Goal: Task Accomplishment & Management: Manage account settings

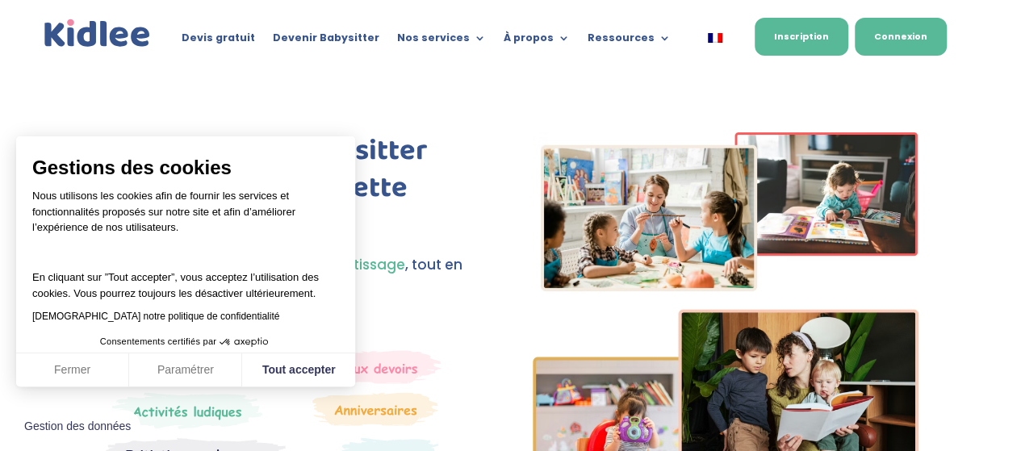
click at [926, 33] on link "Connexion" at bounding box center [901, 37] width 92 height 38
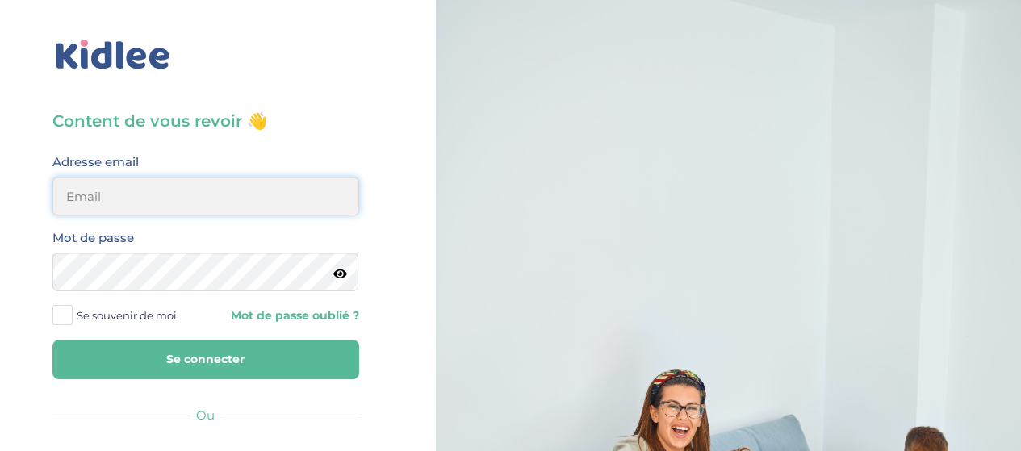
type input "hayetouali2@gmail.com"
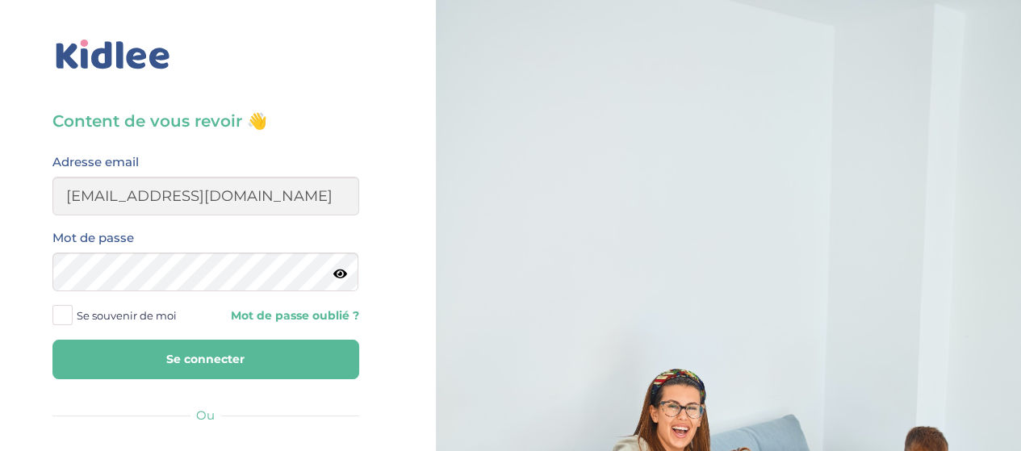
click at [225, 366] on button "Se connecter" at bounding box center [205, 360] width 307 height 40
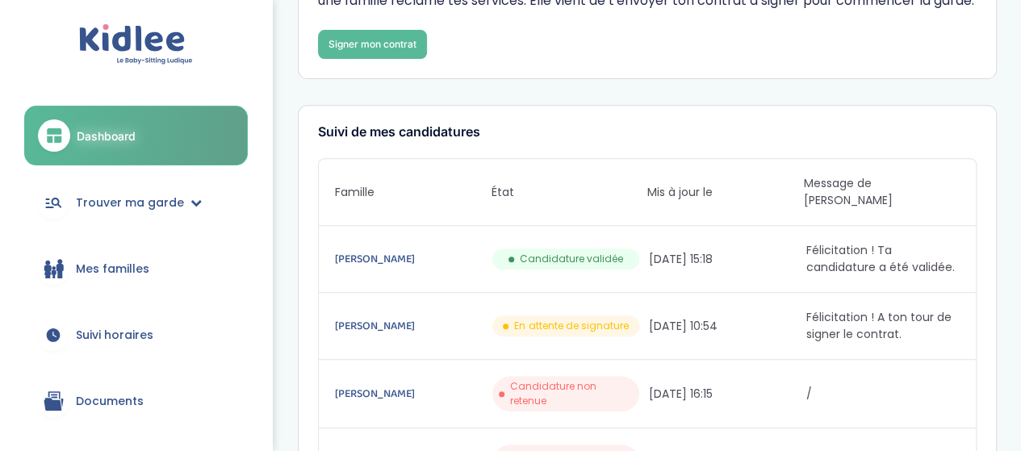
scroll to position [286, 0]
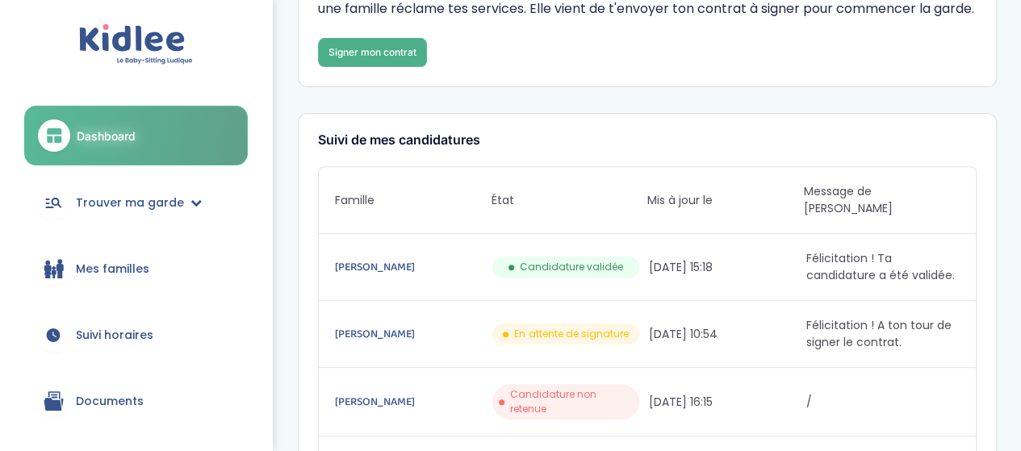
click at [389, 67] on link "Signer mon contrat" at bounding box center [372, 52] width 109 height 29
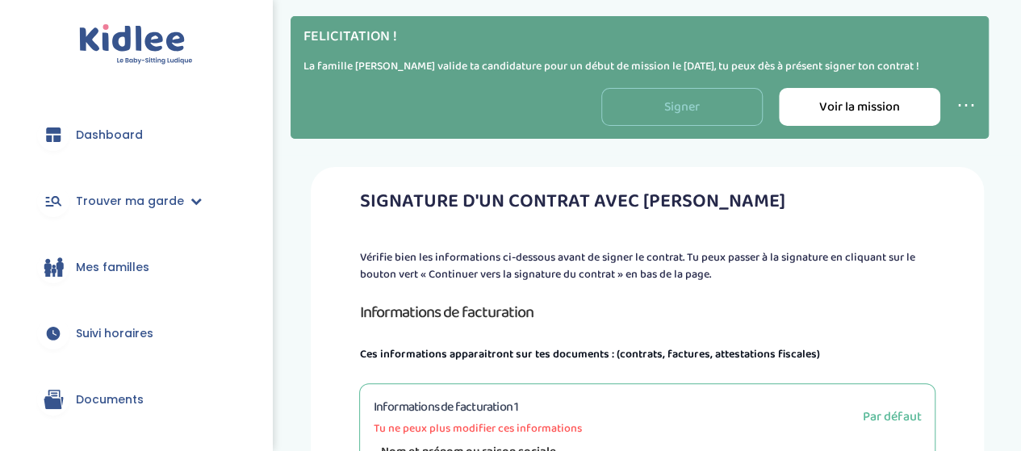
click at [685, 109] on link "Signer" at bounding box center [682, 107] width 161 height 38
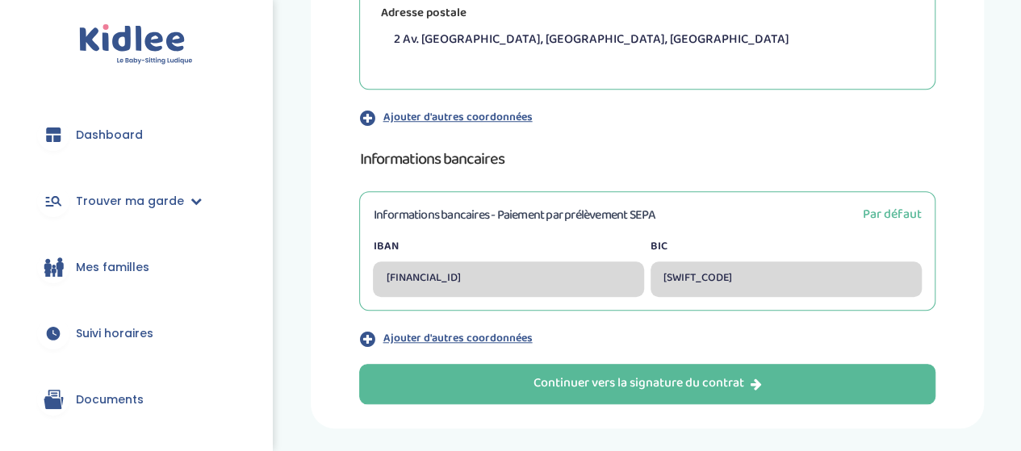
scroll to position [644, 0]
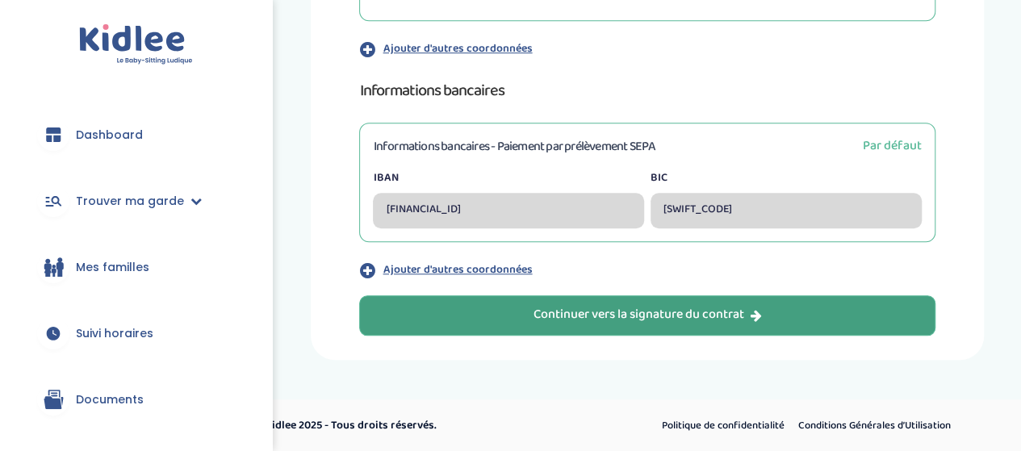
click at [614, 328] on button "Continuer vers la signature du contrat" at bounding box center [647, 316] width 576 height 40
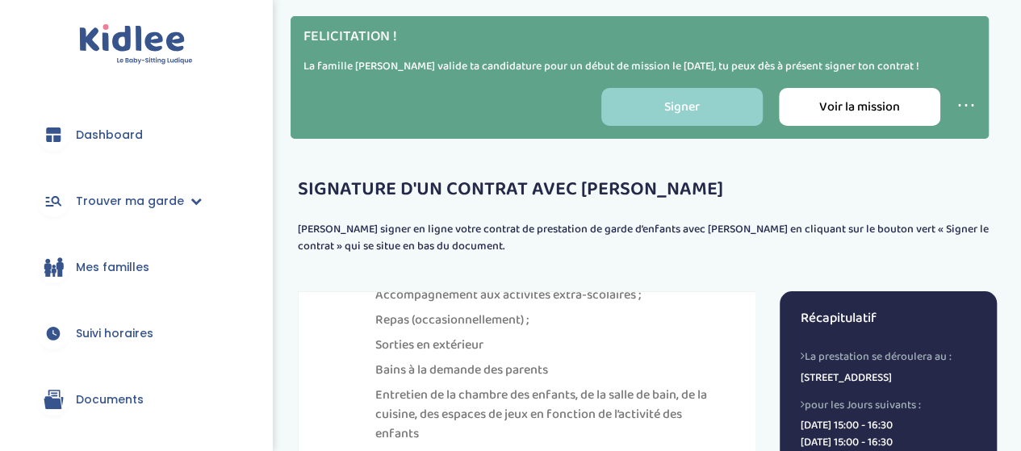
scroll to position [606, 0]
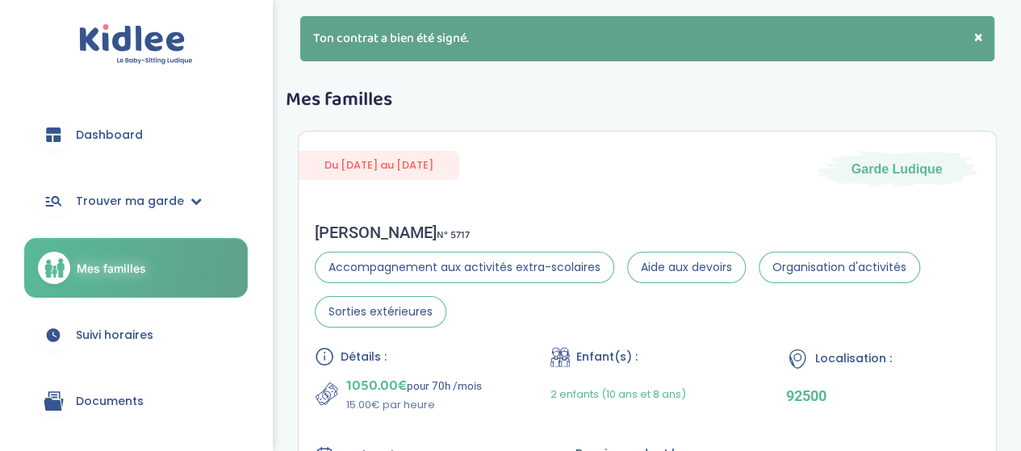
click at [108, 141] on span "Dashboard" at bounding box center [109, 135] width 67 height 17
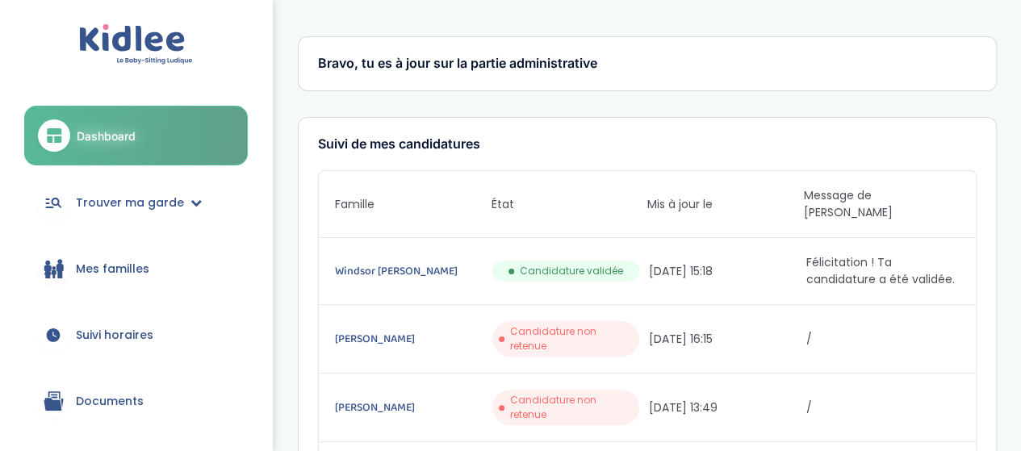
click at [120, 262] on span "Mes familles" at bounding box center [112, 269] width 73 height 17
click at [132, 284] on link "Mes familles" at bounding box center [136, 269] width 224 height 58
click at [113, 265] on span "Mes familles" at bounding box center [112, 269] width 73 height 17
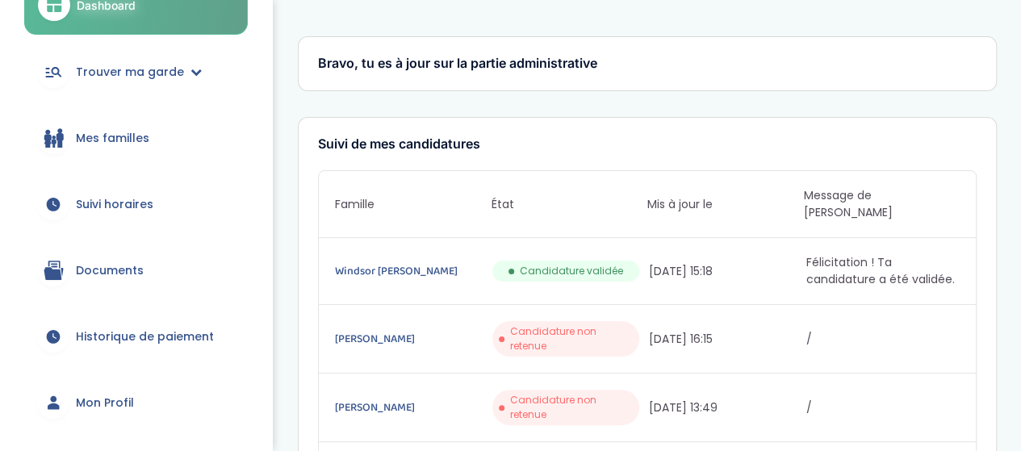
scroll to position [128, 0]
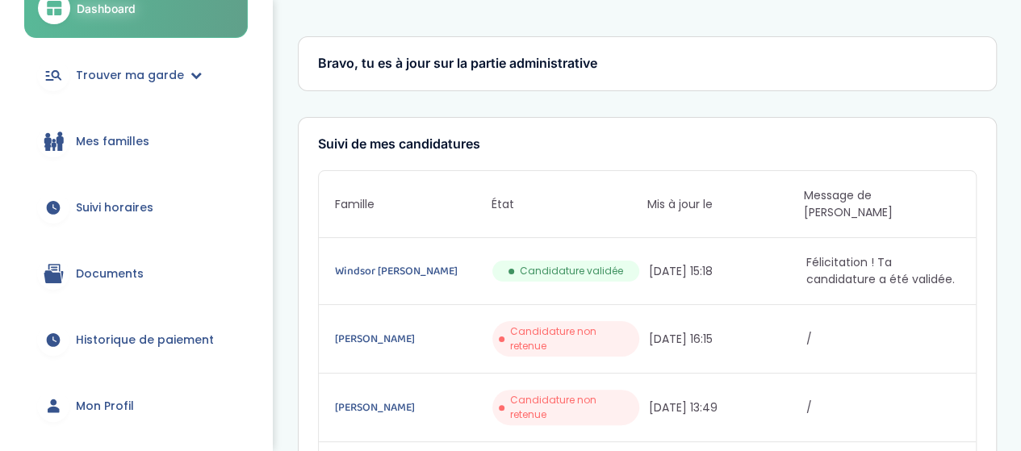
click at [118, 141] on span "Mes familles" at bounding box center [112, 141] width 73 height 17
click at [184, 65] on link "Trouver ma garde" at bounding box center [136, 75] width 224 height 58
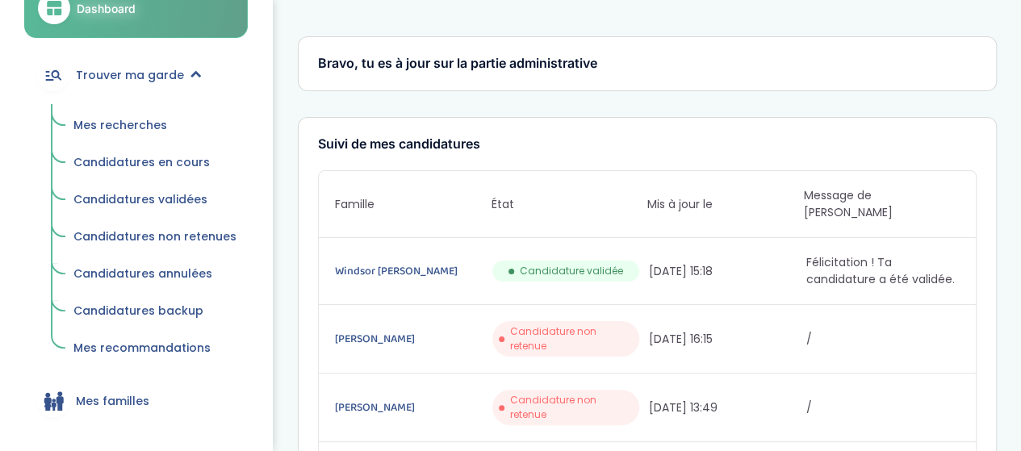
click at [152, 127] on span "Mes recherches" at bounding box center [120, 125] width 94 height 16
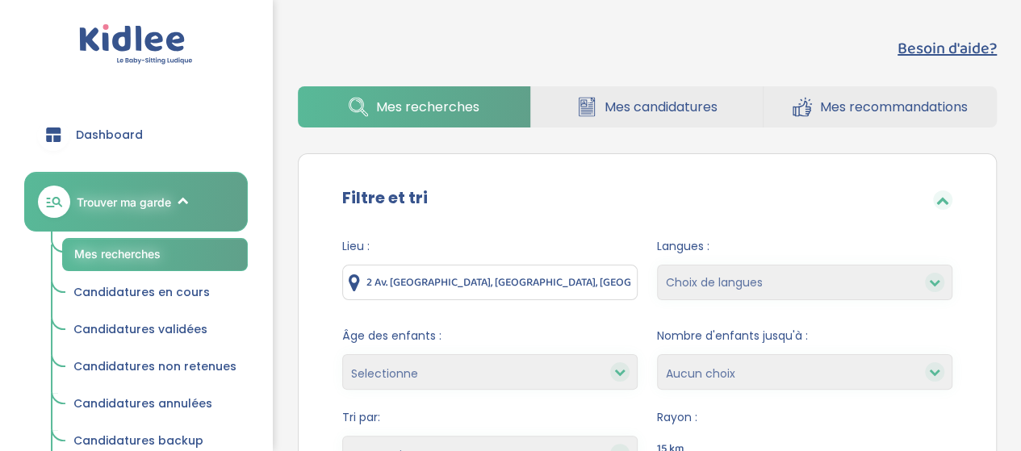
click at [614, 100] on span "Mes candidatures" at bounding box center [661, 107] width 113 height 20
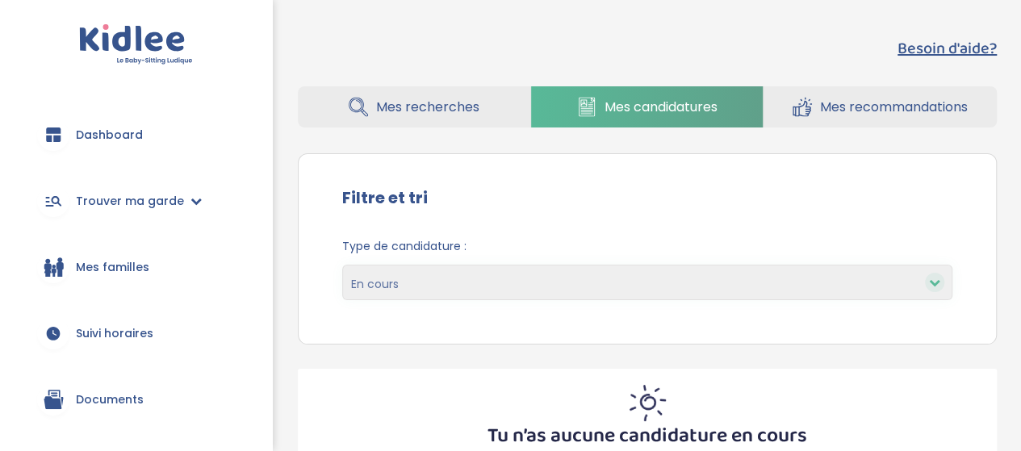
click at [661, 275] on select "En cours Validées Non retenues Annulées Backup" at bounding box center [647, 283] width 610 height 36
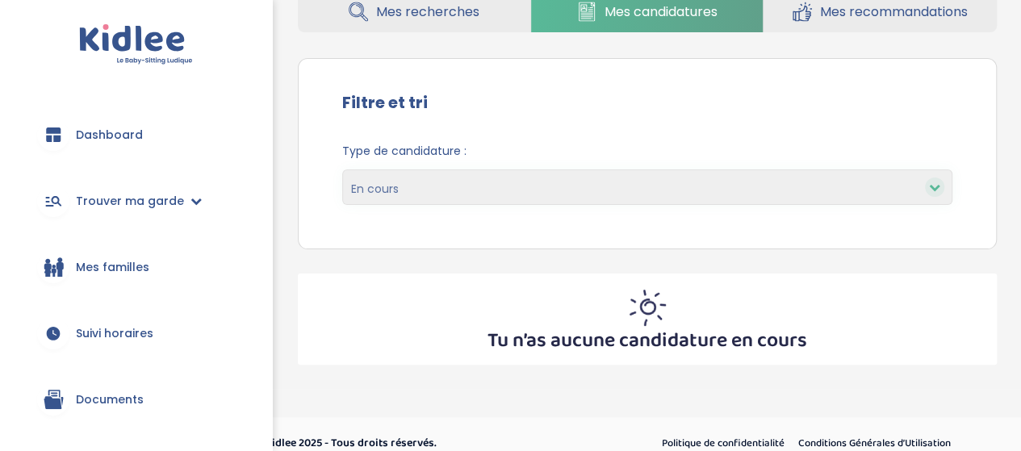
scroll to position [99, 0]
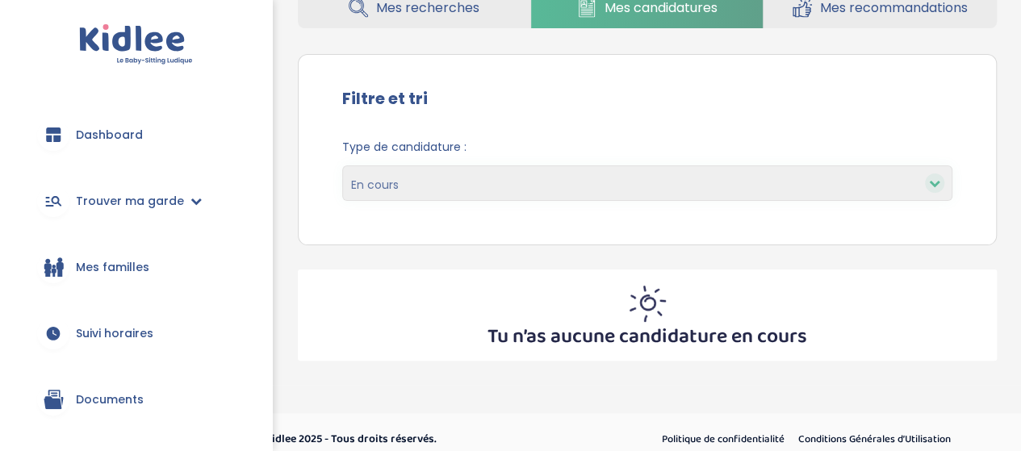
click at [651, 190] on select "En cours Validées Non retenues Annulées Backup" at bounding box center [647, 184] width 610 height 36
click at [565, 111] on div "Filtre et tri" at bounding box center [647, 100] width 659 height 52
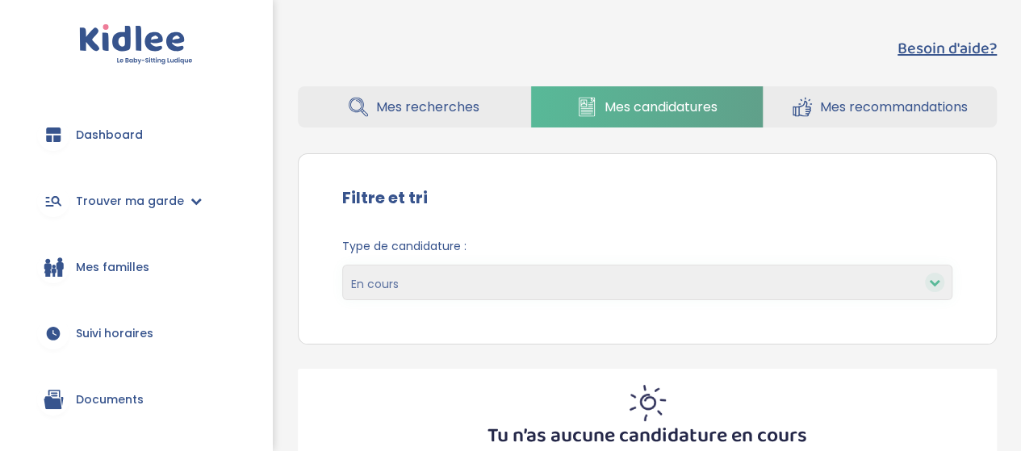
click at [444, 117] on link "Mes recherches" at bounding box center [414, 106] width 233 height 41
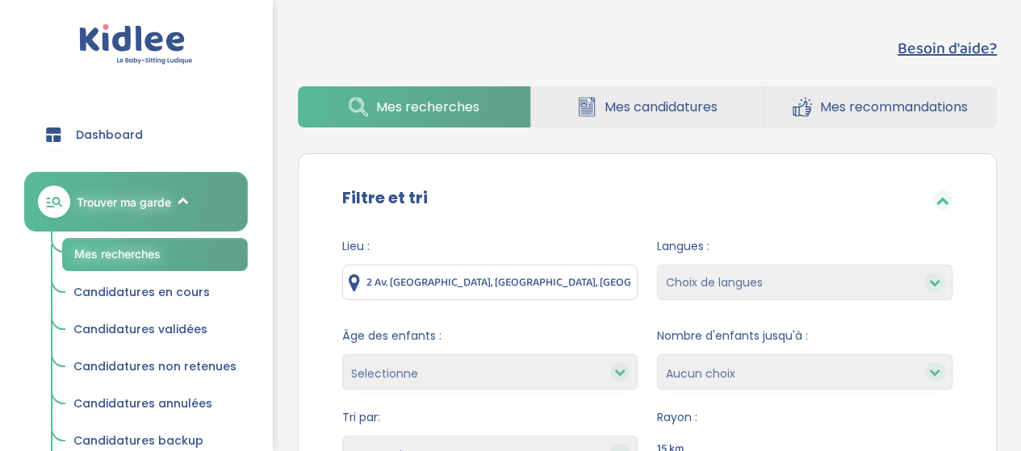
click at [640, 108] on span "Mes candidatures" at bounding box center [661, 107] width 113 height 20
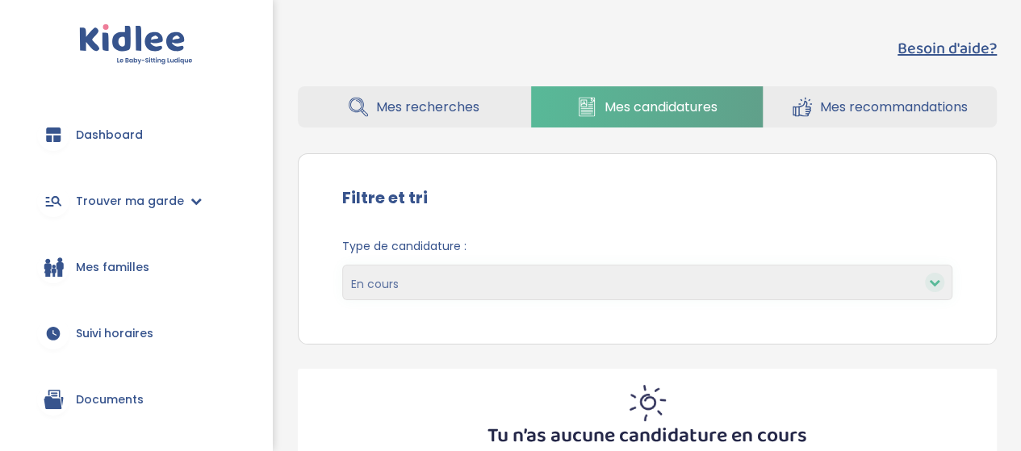
click at [420, 101] on span "Mes recherches" at bounding box center [427, 107] width 103 height 20
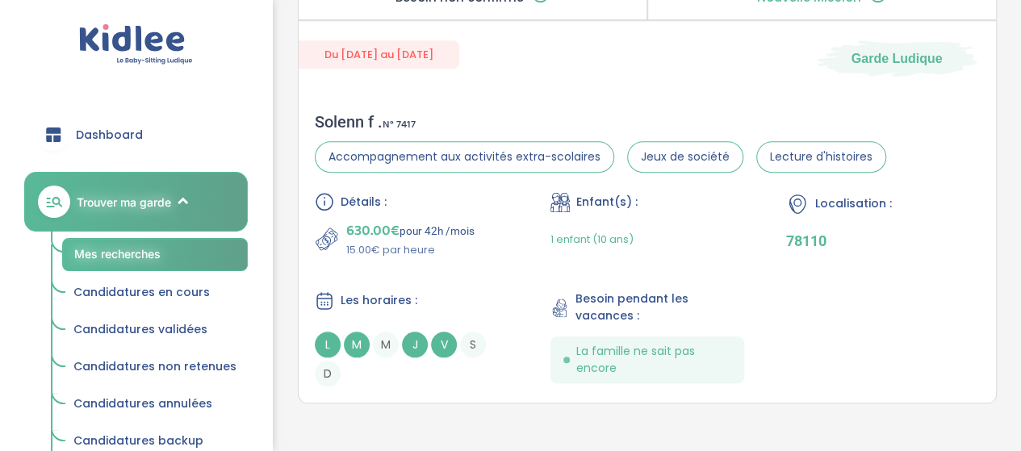
scroll to position [673, 0]
